Goal: Submit feedback/report problem

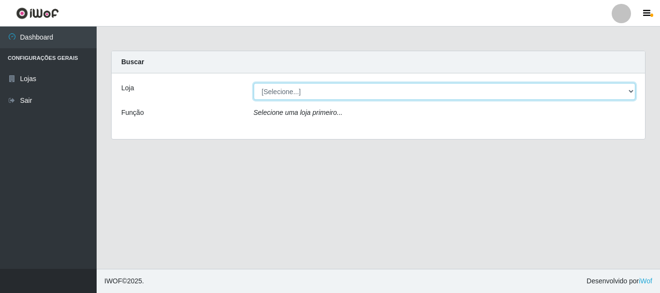
click at [630, 93] on select "[Selecione...] Nordestão - Alecrim" at bounding box center [445, 91] width 382 height 17
select select "453"
click at [254, 83] on select "[Selecione...] Nordestão - Alecrim" at bounding box center [445, 91] width 382 height 17
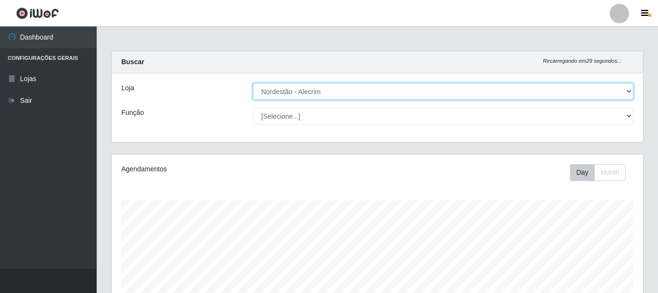
scroll to position [201, 531]
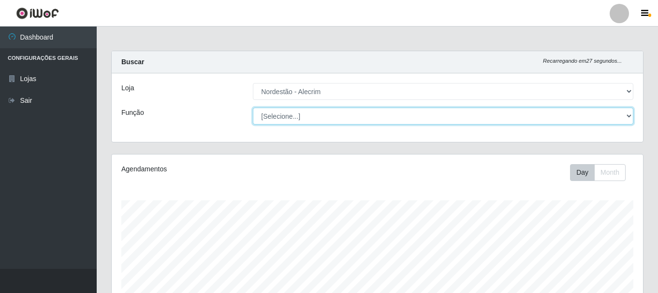
click at [627, 118] on select "[Selecione...] Embalador Embalador + Embalador ++" at bounding box center [443, 116] width 380 height 17
select select "70"
click at [253, 108] on select "[Selecione...] Embalador Embalador + Embalador ++" at bounding box center [443, 116] width 380 height 17
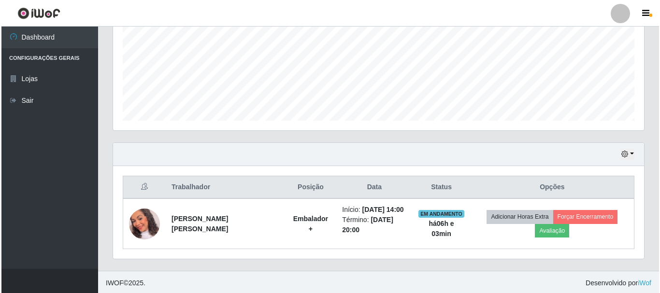
scroll to position [227, 0]
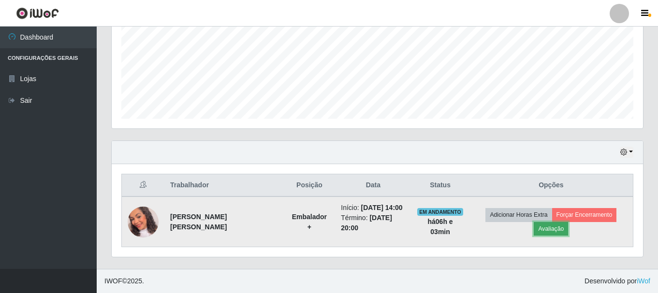
click at [555, 230] on button "Avaliação" at bounding box center [551, 229] width 34 height 14
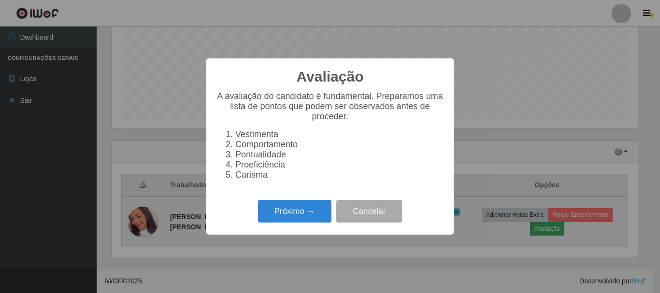
scroll to position [201, 526]
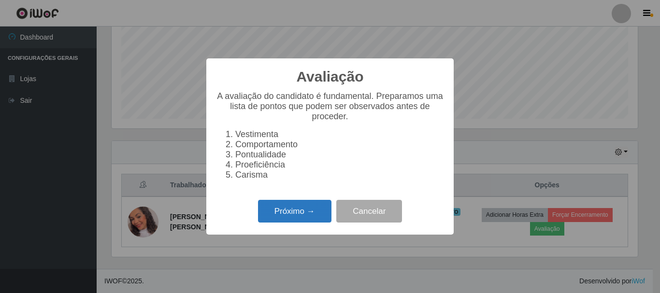
click at [290, 219] on button "Próximo →" at bounding box center [294, 211] width 73 height 23
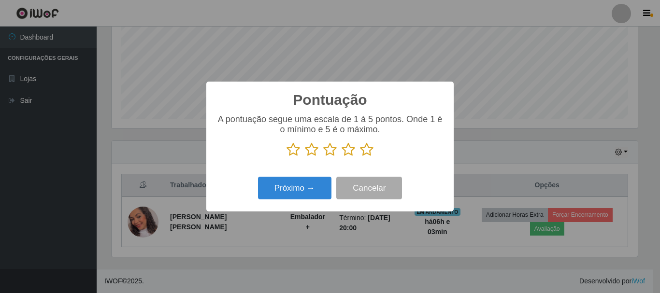
click at [366, 150] on icon at bounding box center [367, 150] width 14 height 14
click at [360, 157] on input "radio" at bounding box center [360, 157] width 0 height 0
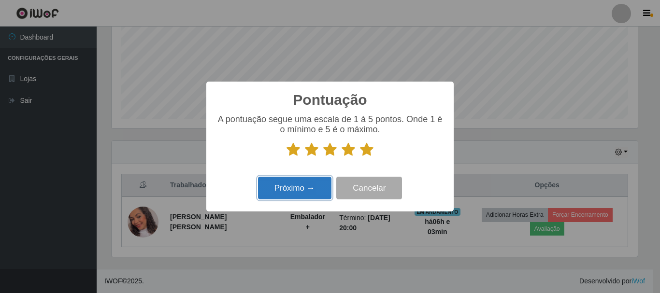
click at [314, 183] on button "Próximo →" at bounding box center [294, 188] width 73 height 23
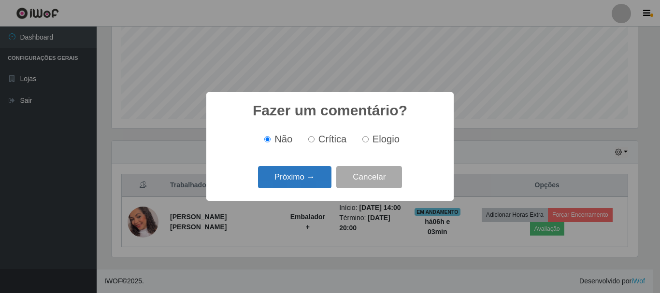
click at [315, 180] on button "Próximo →" at bounding box center [294, 177] width 73 height 23
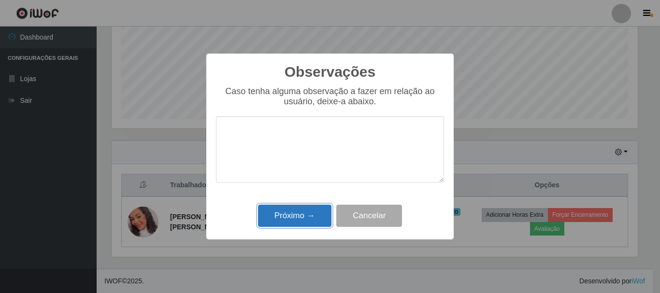
click at [313, 214] on button "Próximo →" at bounding box center [294, 216] width 73 height 23
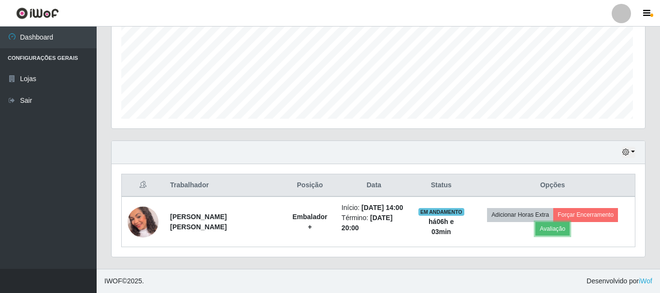
scroll to position [201, 531]
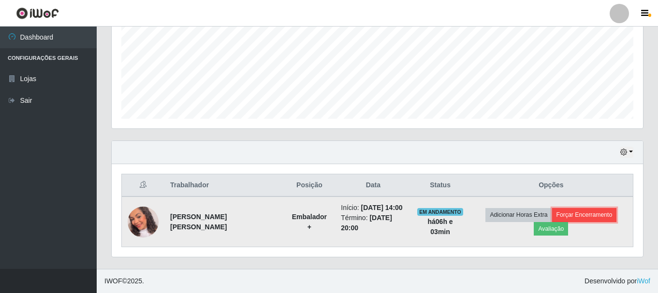
click at [583, 218] on button "Forçar Encerramento" at bounding box center [584, 215] width 65 height 14
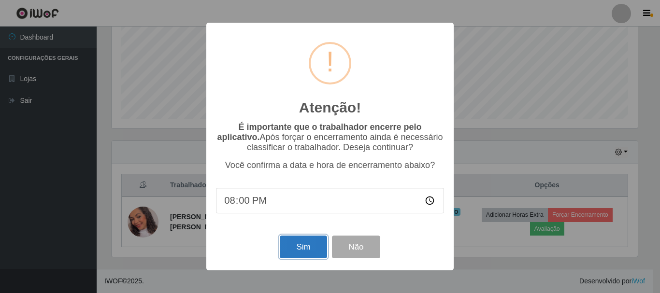
click at [299, 246] on button "Sim" at bounding box center [303, 247] width 47 height 23
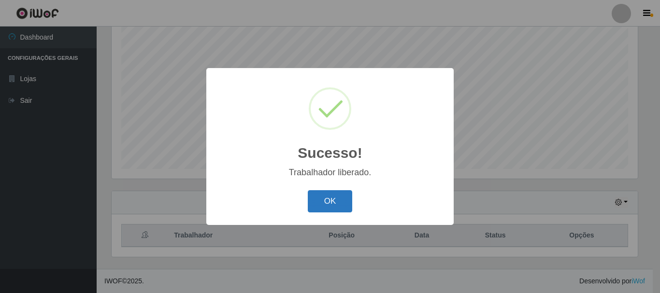
click at [326, 206] on button "OK" at bounding box center [330, 201] width 45 height 23
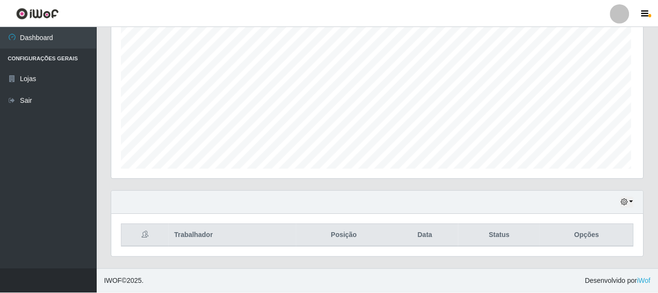
scroll to position [201, 531]
